Goal: Book appointment/travel/reservation

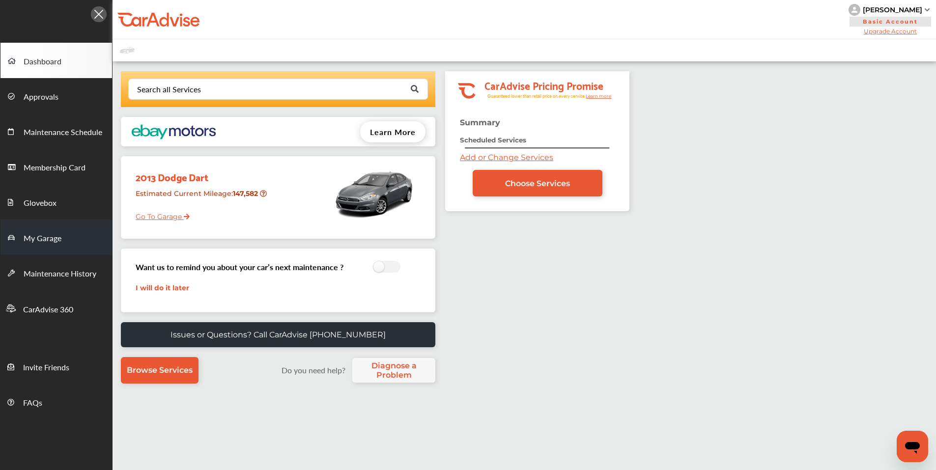
click at [49, 228] on link "My Garage" at bounding box center [56, 237] width 112 height 35
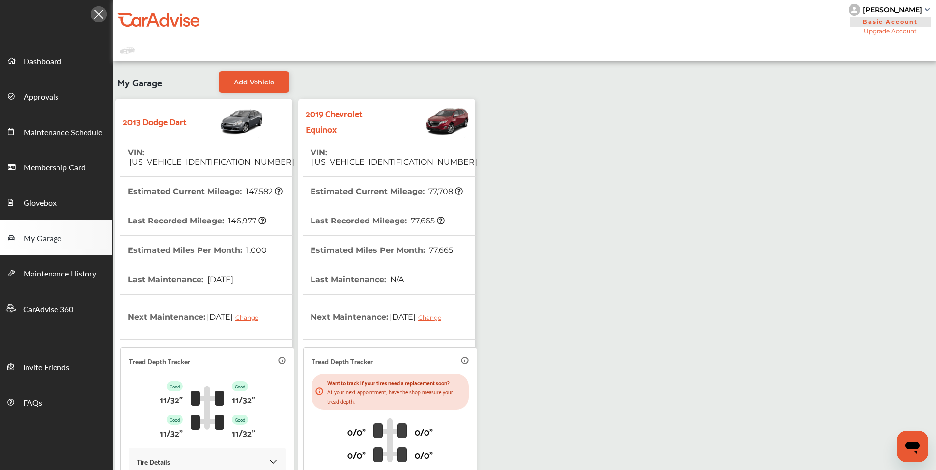
click at [376, 164] on th "VIN : [US_VEHICLE_IDENTIFICATION_NUMBER]" at bounding box center [394, 157] width 167 height 38
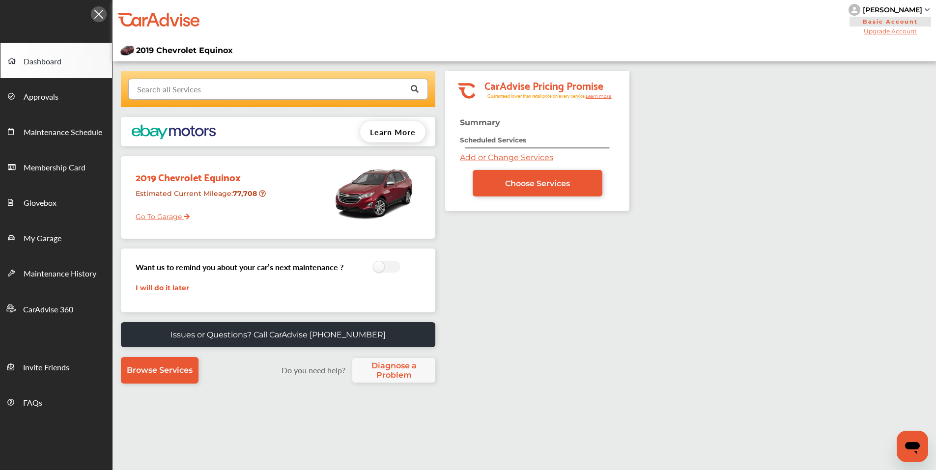
click at [343, 89] on input "text" at bounding box center [275, 88] width 293 height 19
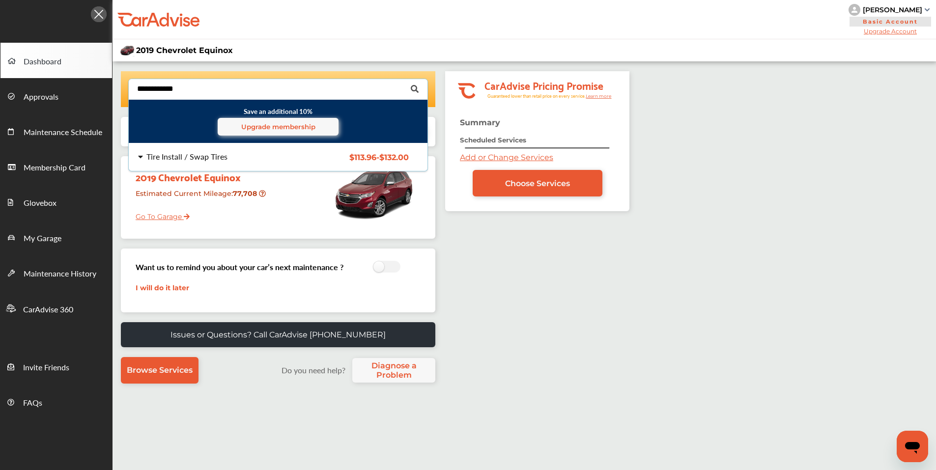
type input "**********"
click at [261, 157] on div "Tire Install / Swap Tires" at bounding box center [216, 157] width 157 height 8
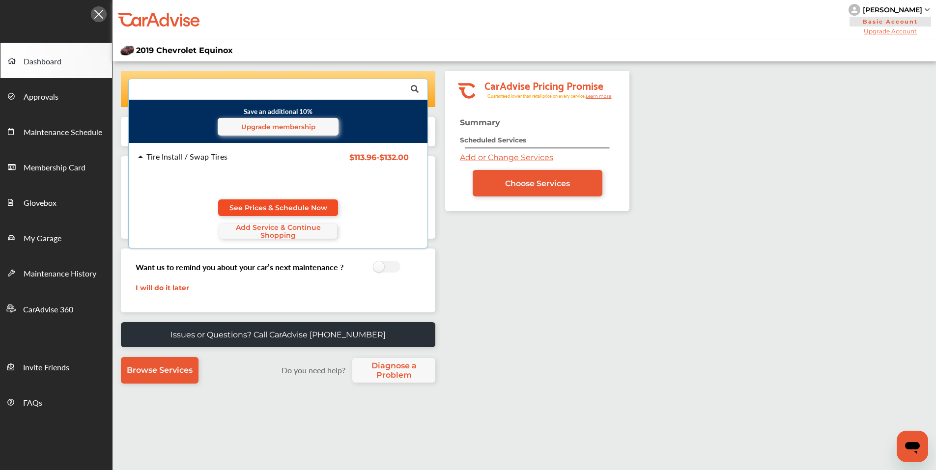
click at [297, 207] on span "See Prices & Schedule Now" at bounding box center [279, 208] width 98 height 8
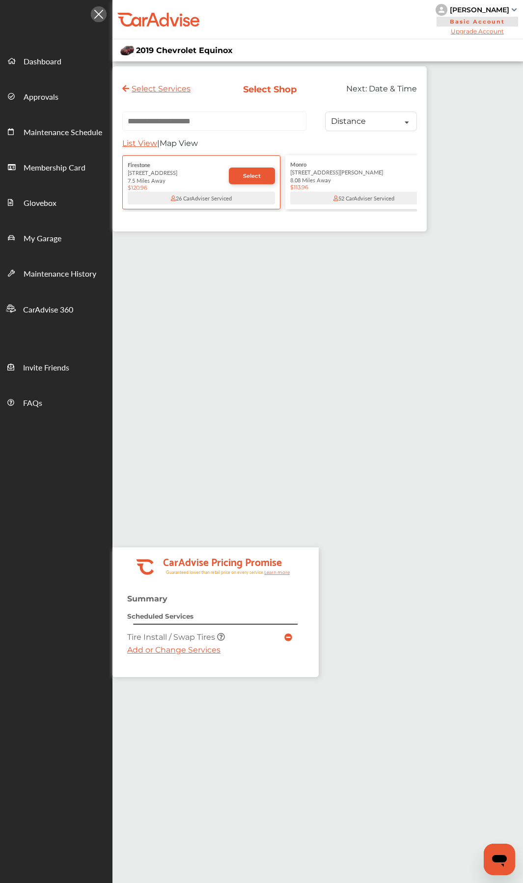
paste input "**********"
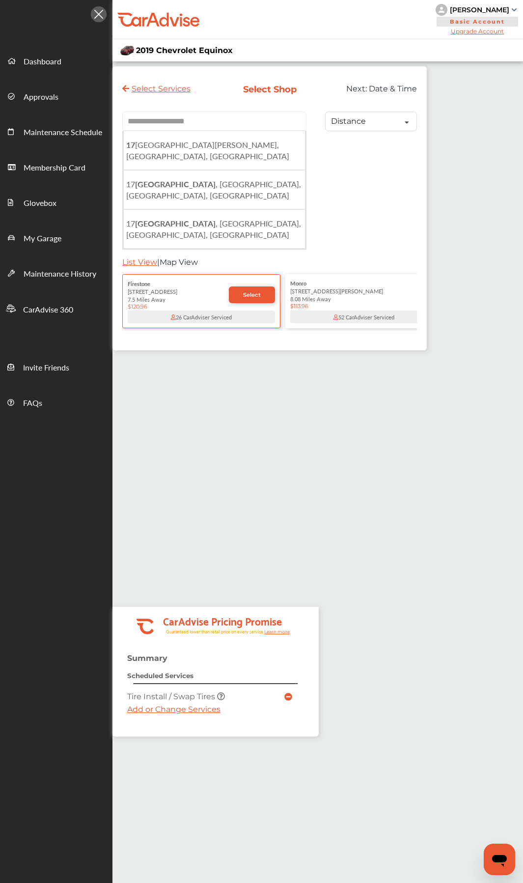
drag, startPoint x: 270, startPoint y: 143, endPoint x: 265, endPoint y: 146, distance: 5.3
click at [266, 145] on li "[STREET_ADDRESS][PERSON_NAME]" at bounding box center [214, 150] width 182 height 39
type input "**********"
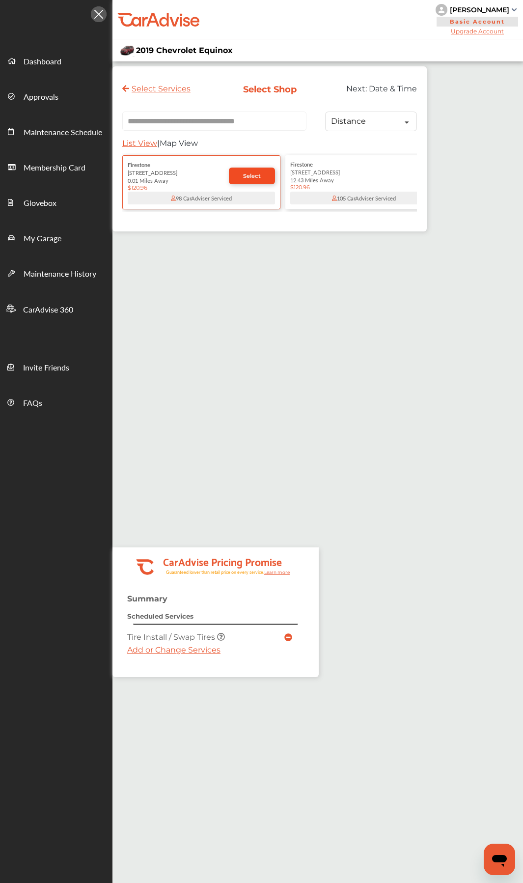
click at [248, 177] on span "Select" at bounding box center [252, 176] width 18 height 7
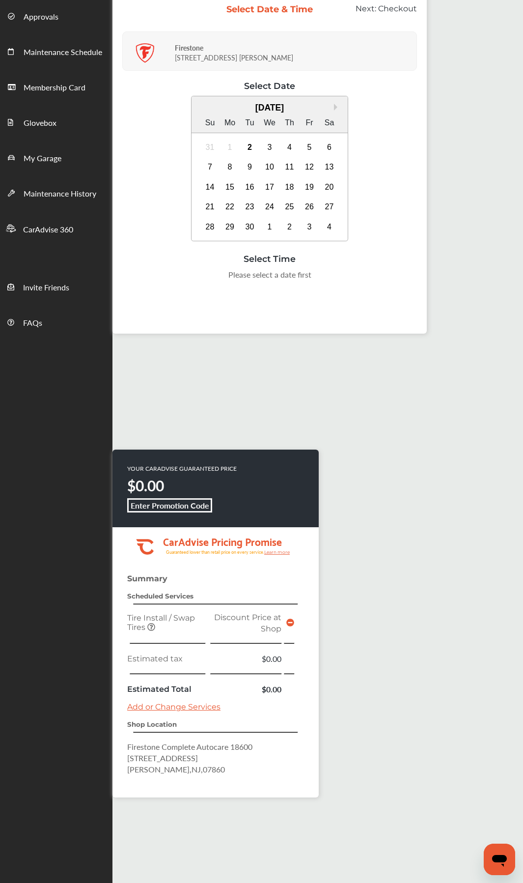
scroll to position [3, 0]
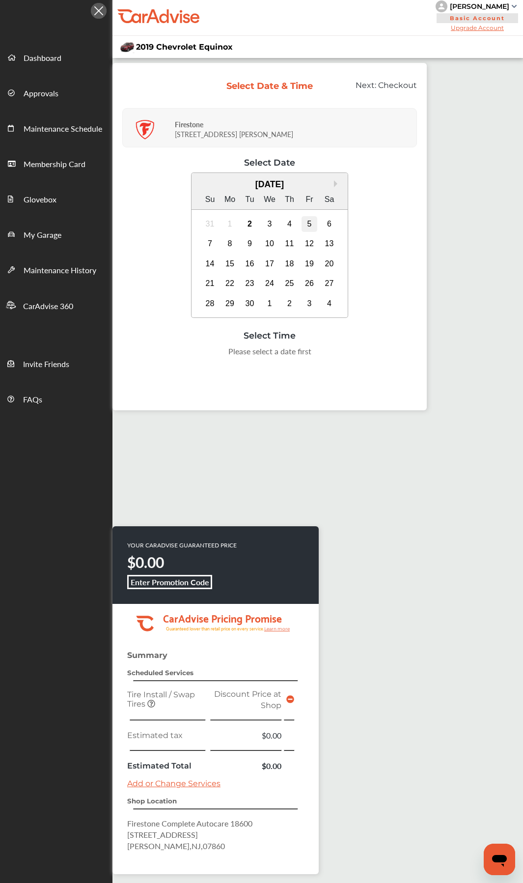
click at [311, 221] on div "5" at bounding box center [310, 224] width 16 height 16
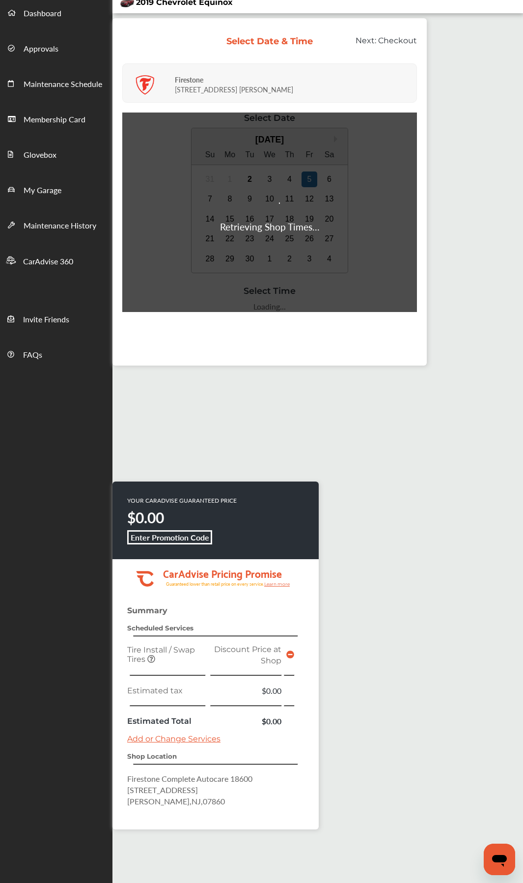
scroll to position [102, 0]
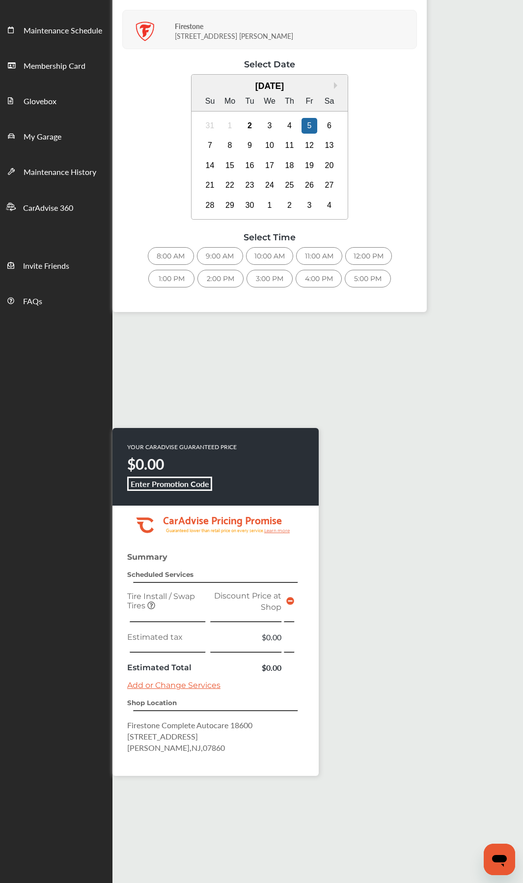
click at [365, 254] on div "12:00 PM" at bounding box center [369, 256] width 47 height 18
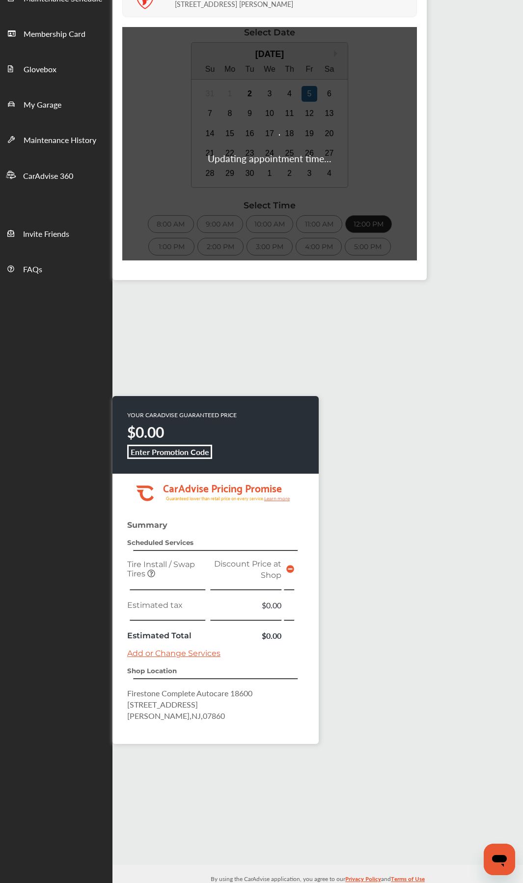
scroll to position [151, 0]
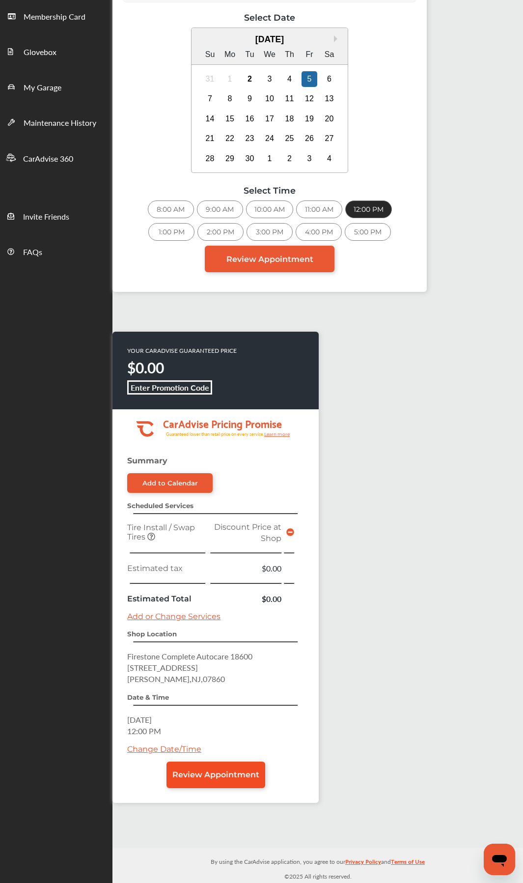
click at [222, 470] on link "Review Appointment" at bounding box center [216, 775] width 99 height 27
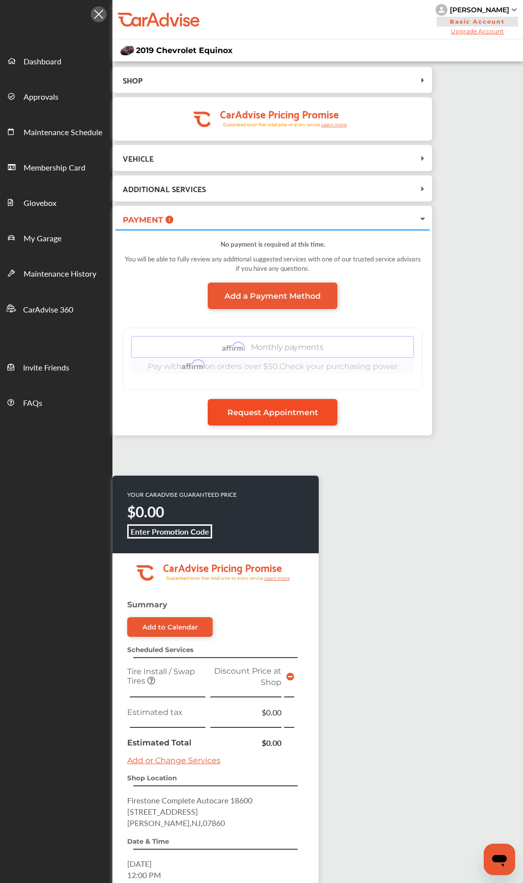
click at [303, 406] on link "Request Appointment" at bounding box center [273, 412] width 130 height 27
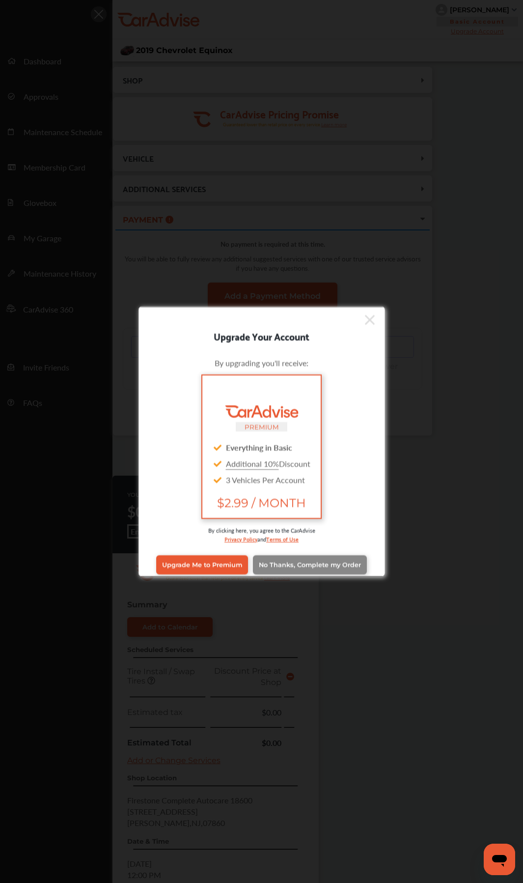
click at [312, 470] on span "No Thanks, Complete my Order" at bounding box center [310, 564] width 102 height 7
